Goal: Transaction & Acquisition: Book appointment/travel/reservation

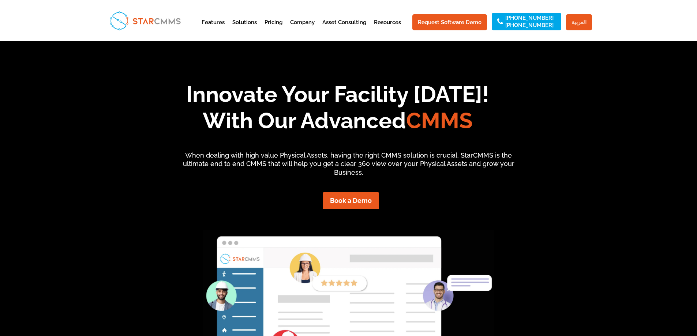
click at [584, 24] on link "العربية" at bounding box center [579, 22] width 26 height 16
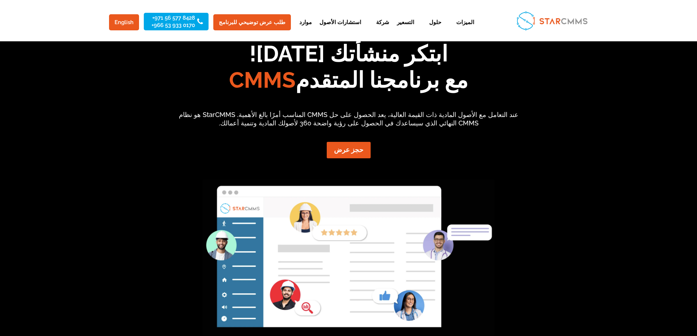
scroll to position [37, 0]
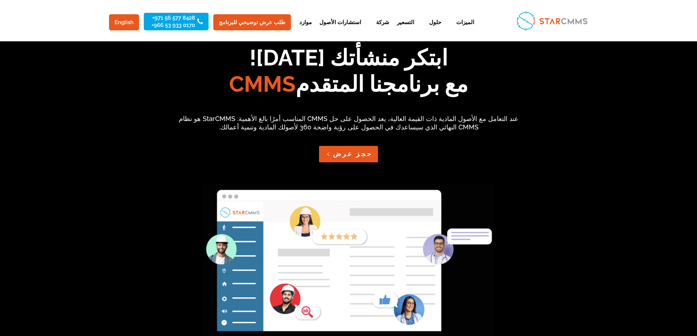
click at [349, 152] on link "حجز عرض" at bounding box center [348, 154] width 59 height 16
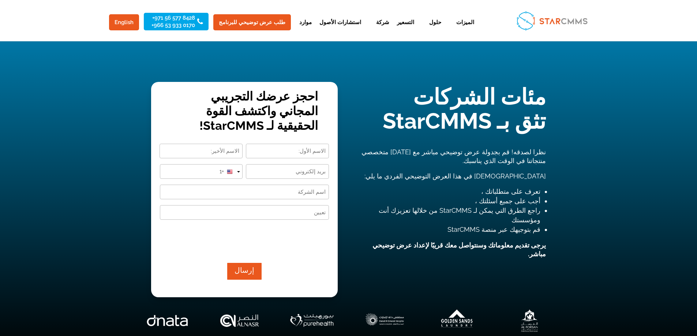
click at [268, 214] on input "Designation (Required)" at bounding box center [244, 212] width 169 height 15
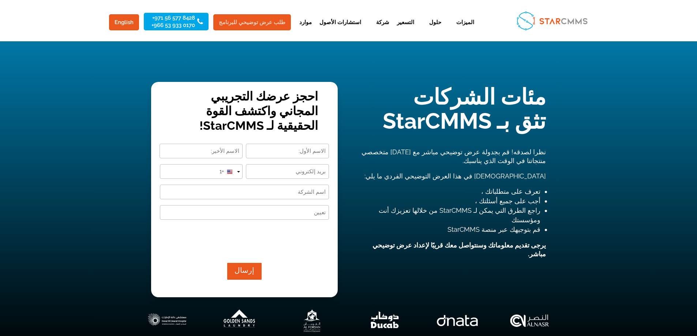
click at [251, 23] on link "طلب عرض توضيحي للبرنامج" at bounding box center [252, 22] width 78 height 16
